Goal: Find specific page/section: Find specific page/section

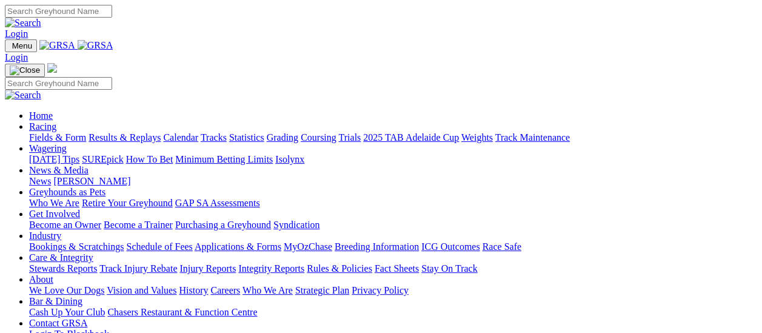
click at [39, 132] on link "Fields & Form" at bounding box center [57, 137] width 57 height 10
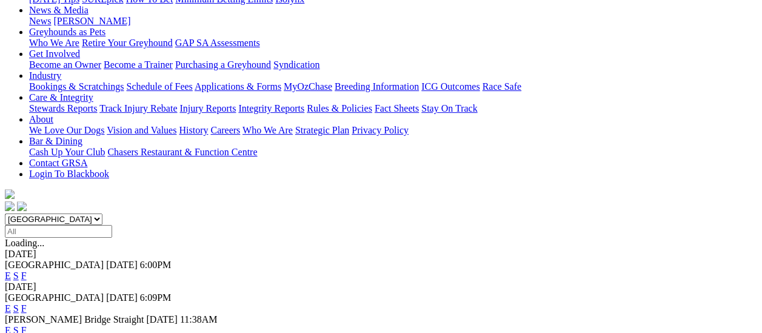
scroll to position [242, 0]
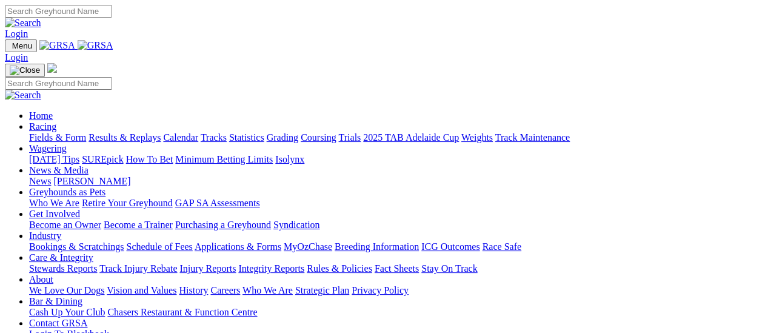
click at [59, 132] on link "Fields & Form" at bounding box center [57, 137] width 57 height 10
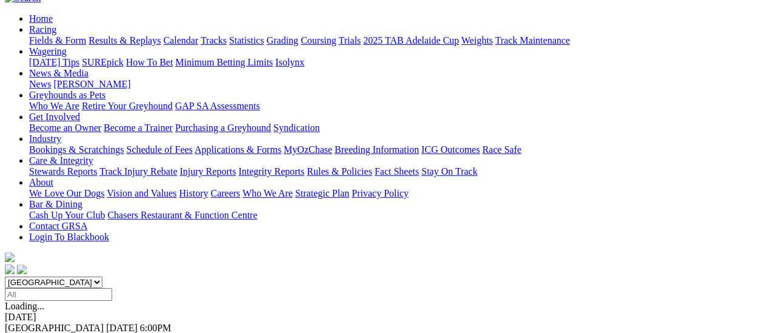
scroll to position [121, 0]
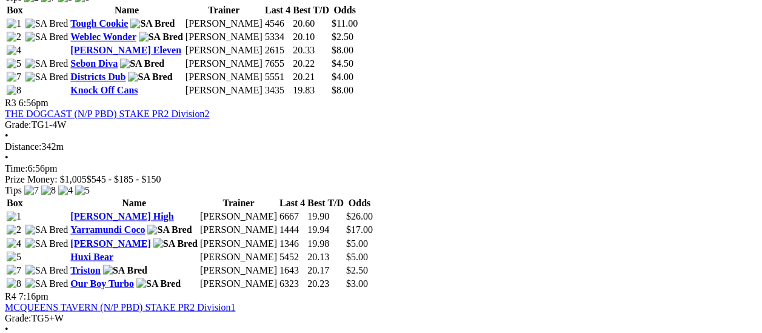
scroll to position [969, 0]
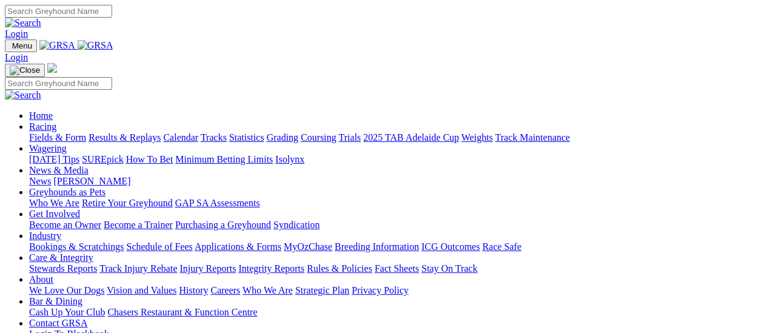
click at [64, 132] on link "Fields & Form" at bounding box center [57, 137] width 57 height 10
click at [69, 132] on link "Fields & Form" at bounding box center [57, 137] width 57 height 10
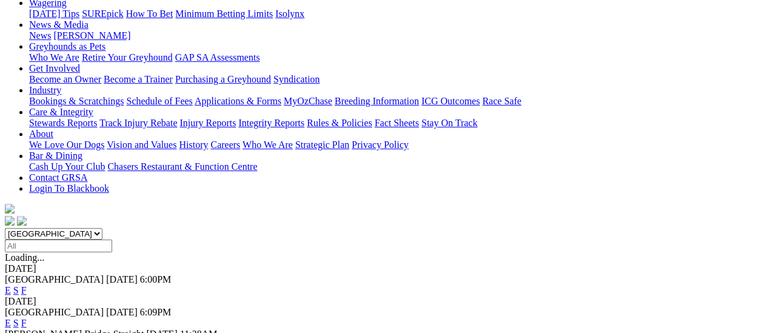
scroll to position [61, 0]
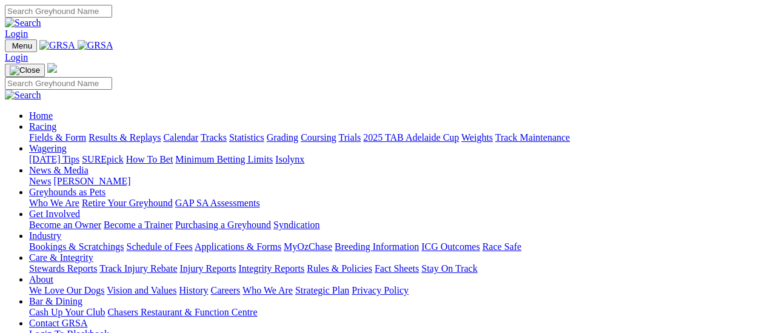
click at [61, 132] on link "Fields & Form" at bounding box center [57, 137] width 57 height 10
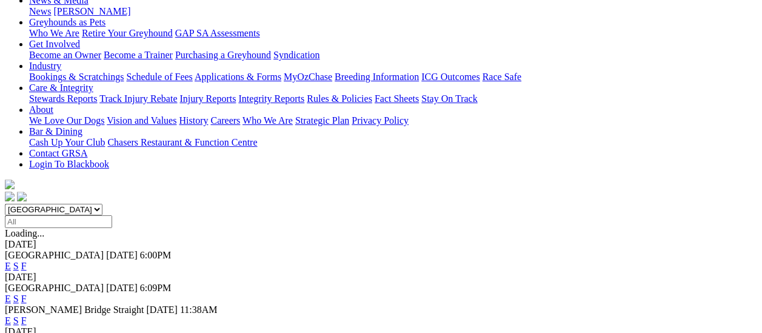
scroll to position [121, 0]
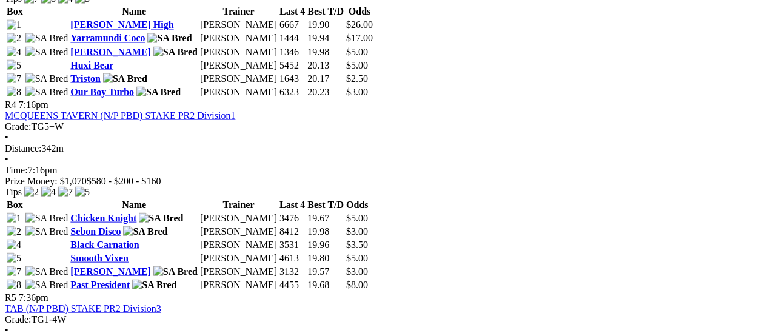
scroll to position [1030, 0]
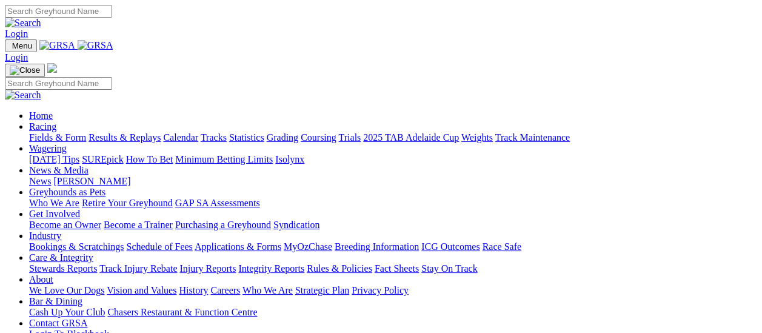
click at [128, 132] on link "Results & Replays" at bounding box center [124, 137] width 72 height 10
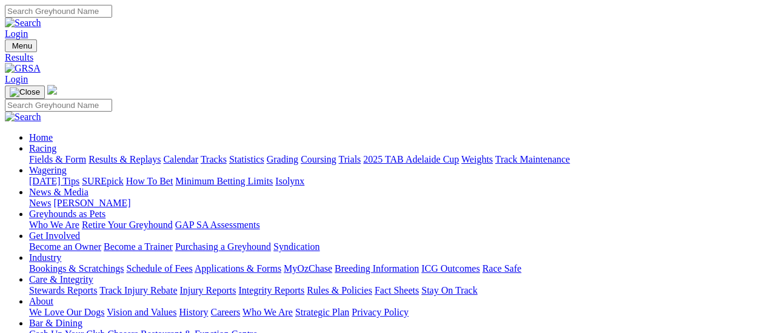
click at [57, 154] on link "Fields & Form" at bounding box center [57, 159] width 57 height 10
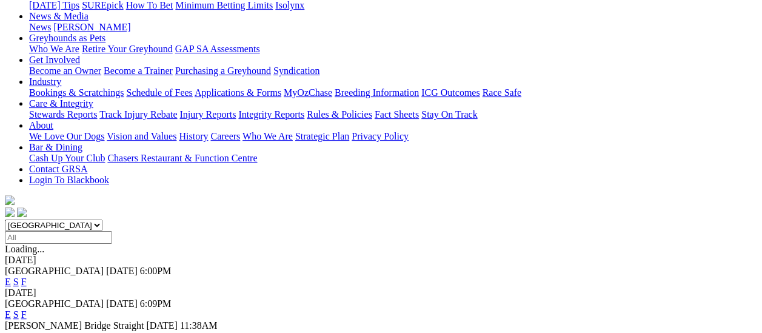
scroll to position [61, 0]
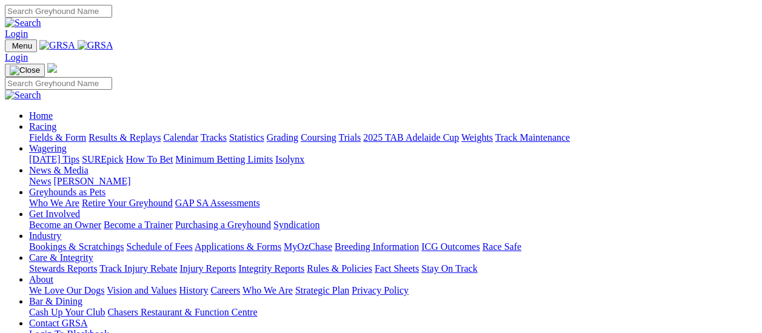
click at [64, 132] on link "Fields & Form" at bounding box center [57, 137] width 57 height 10
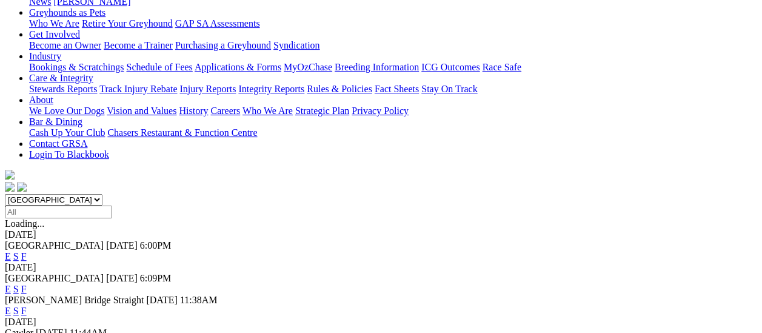
scroll to position [61, 0]
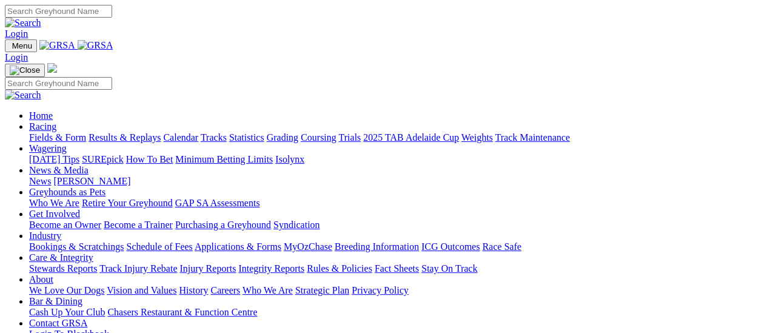
click at [56, 121] on link "Racing" at bounding box center [42, 126] width 27 height 10
click at [64, 132] on link "Fields & Form" at bounding box center [57, 137] width 57 height 10
click at [71, 132] on link "Fields & Form" at bounding box center [57, 137] width 57 height 10
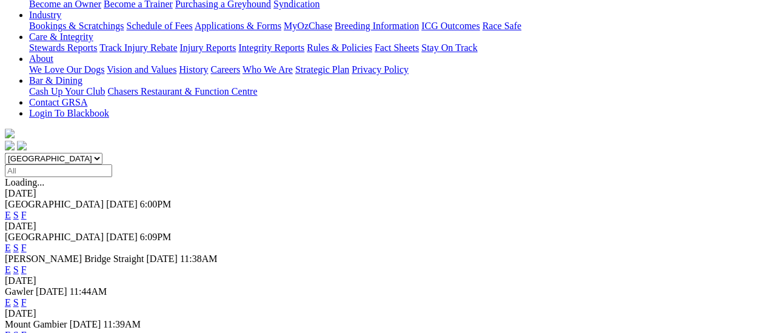
scroll to position [61, 0]
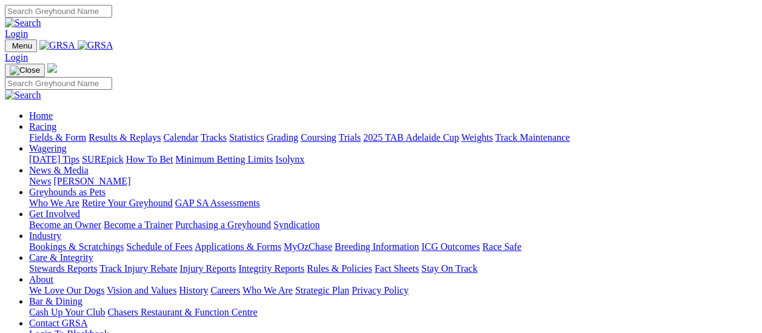
click at [57, 132] on link "Fields & Form" at bounding box center [57, 137] width 57 height 10
